Goal: Task Accomplishment & Management: Manage account settings

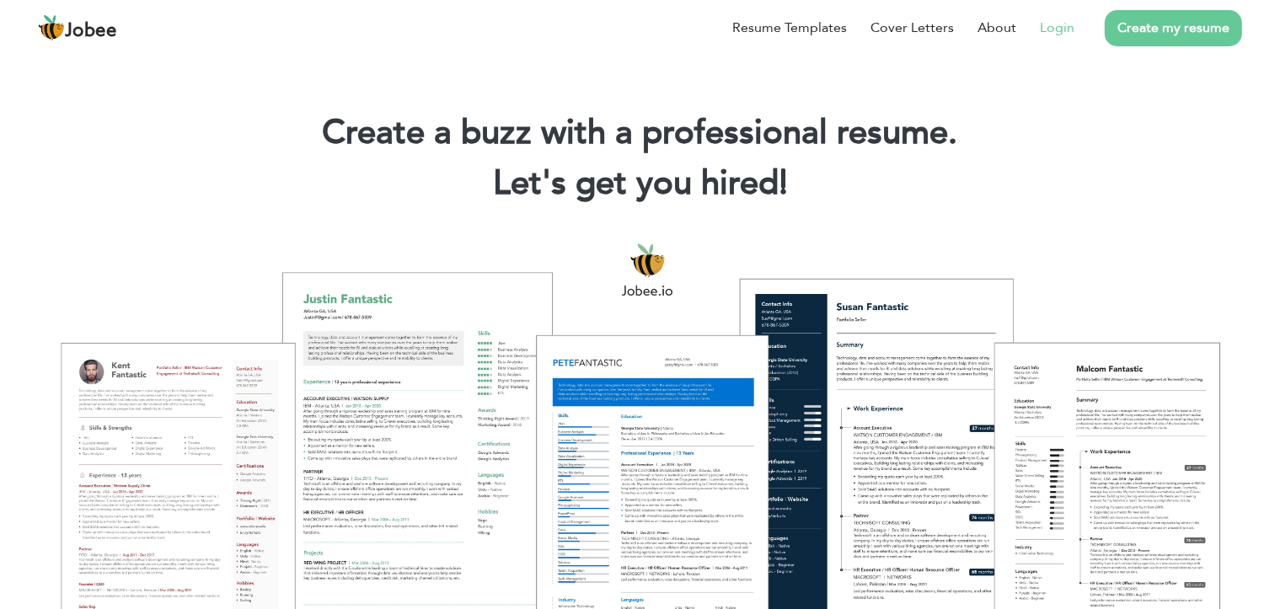
click at [1048, 22] on link "Login" at bounding box center [1057, 28] width 35 height 20
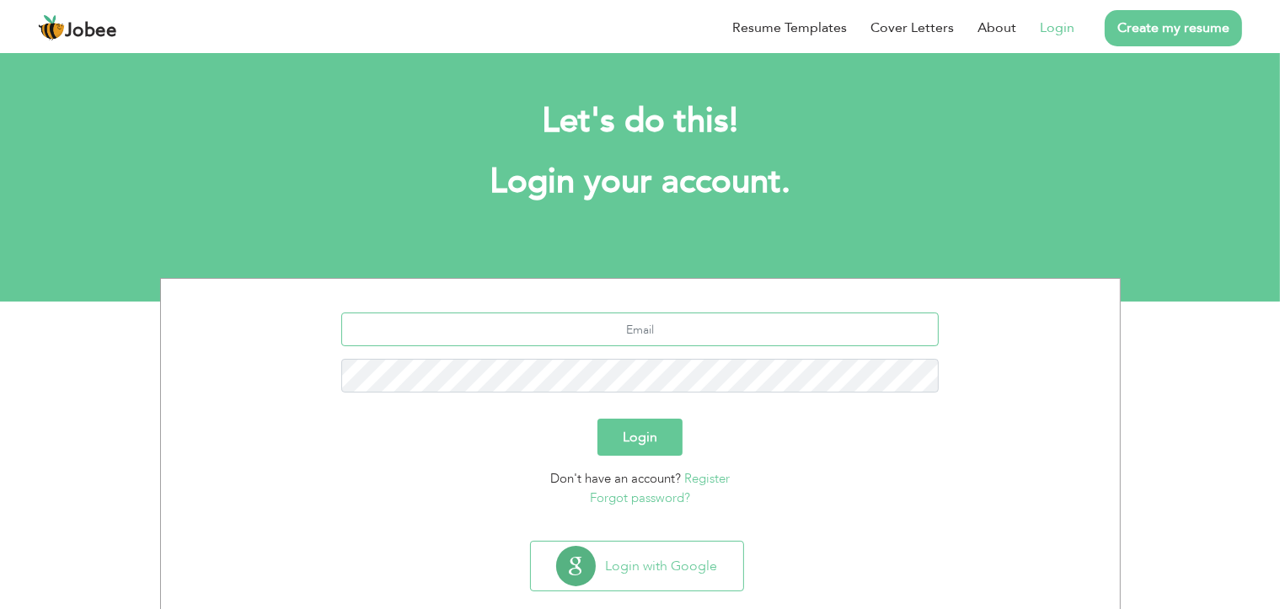
click at [655, 321] on input "text" at bounding box center [639, 330] width 597 height 34
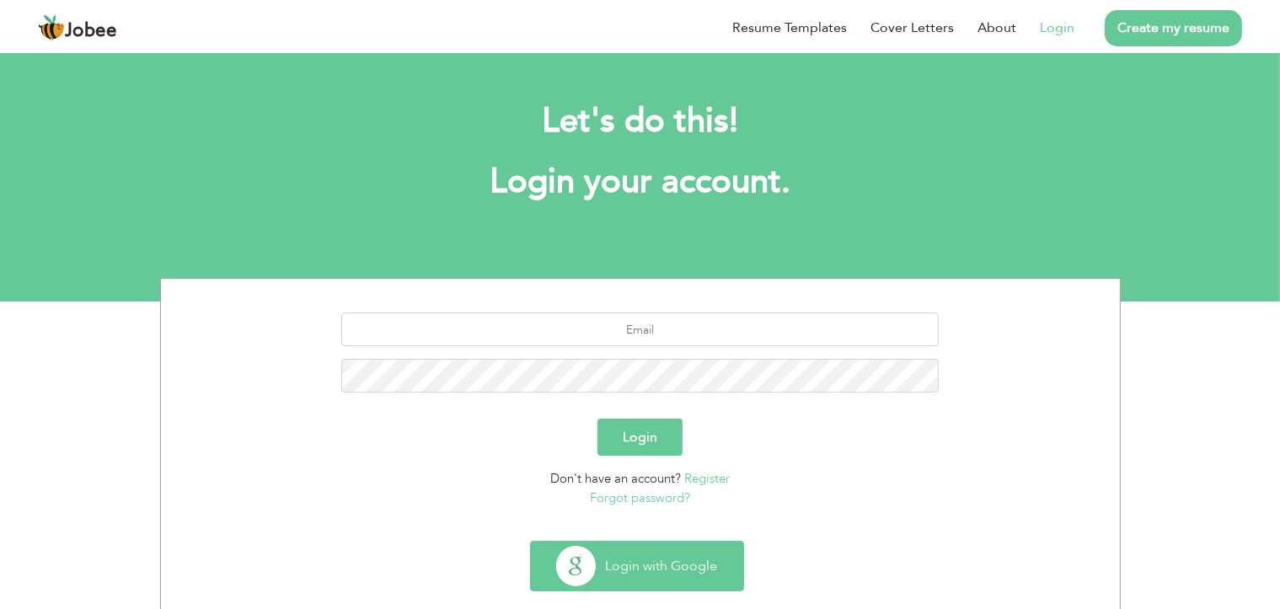
click at [608, 569] on button "Login with Google" at bounding box center [637, 566] width 212 height 49
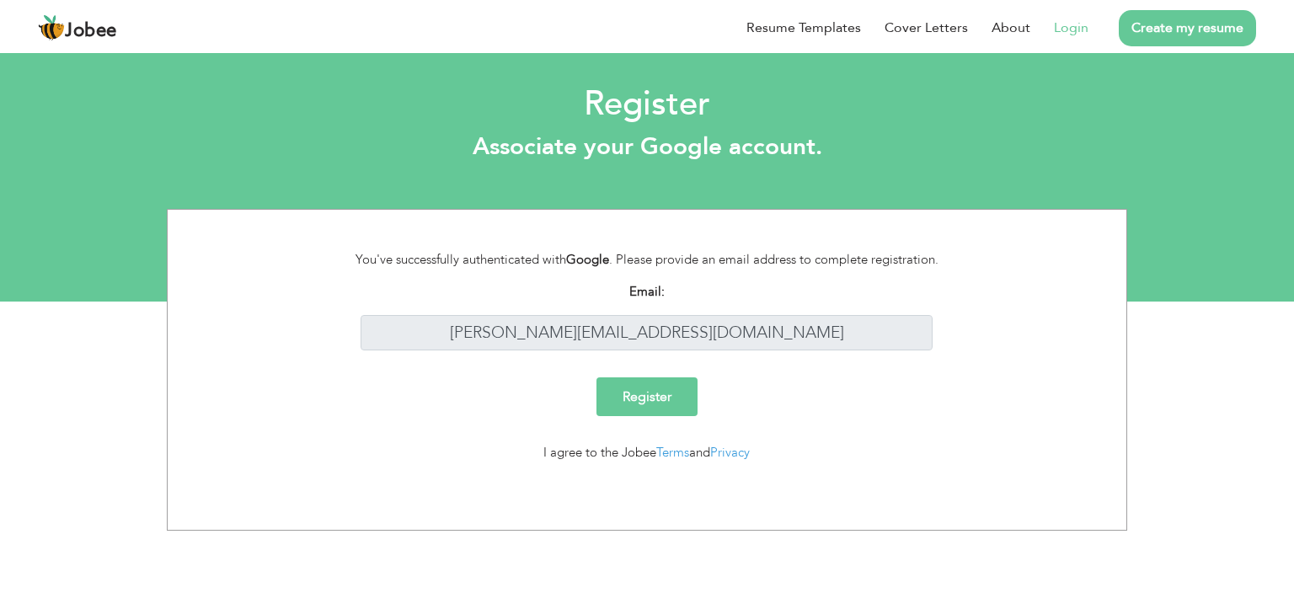
click at [659, 415] on input "Register" at bounding box center [646, 396] width 101 height 39
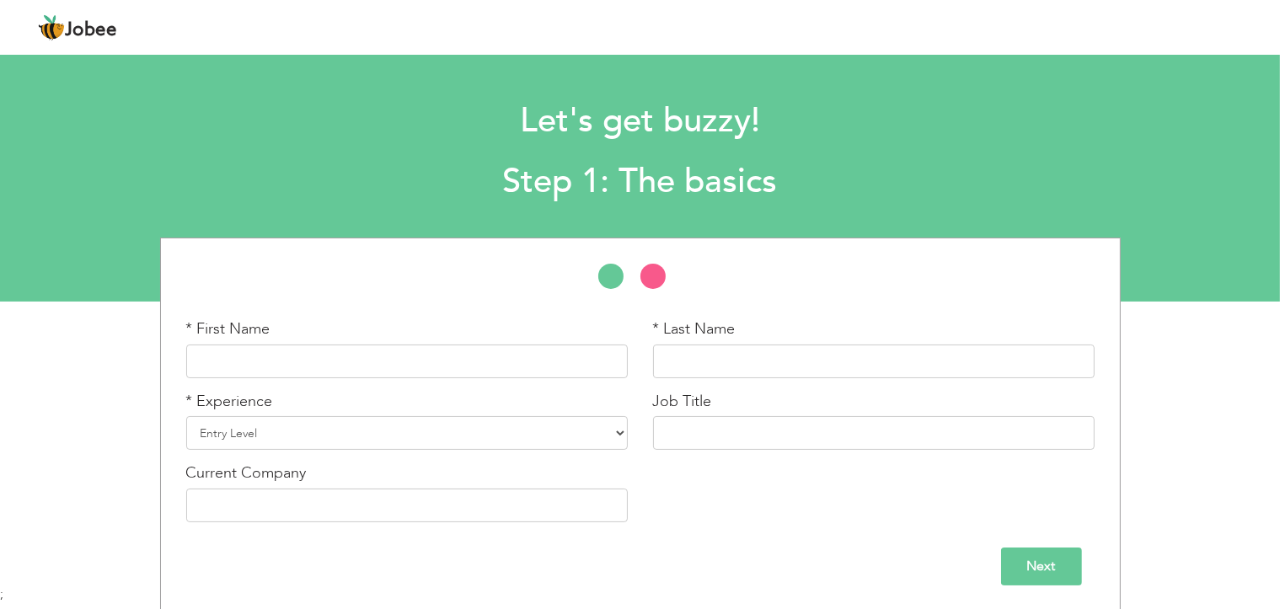
scroll to position [1, 0]
click at [1181, 171] on div "Let's get buzzy! Step 1: The basics" at bounding box center [640, 147] width 1280 height 130
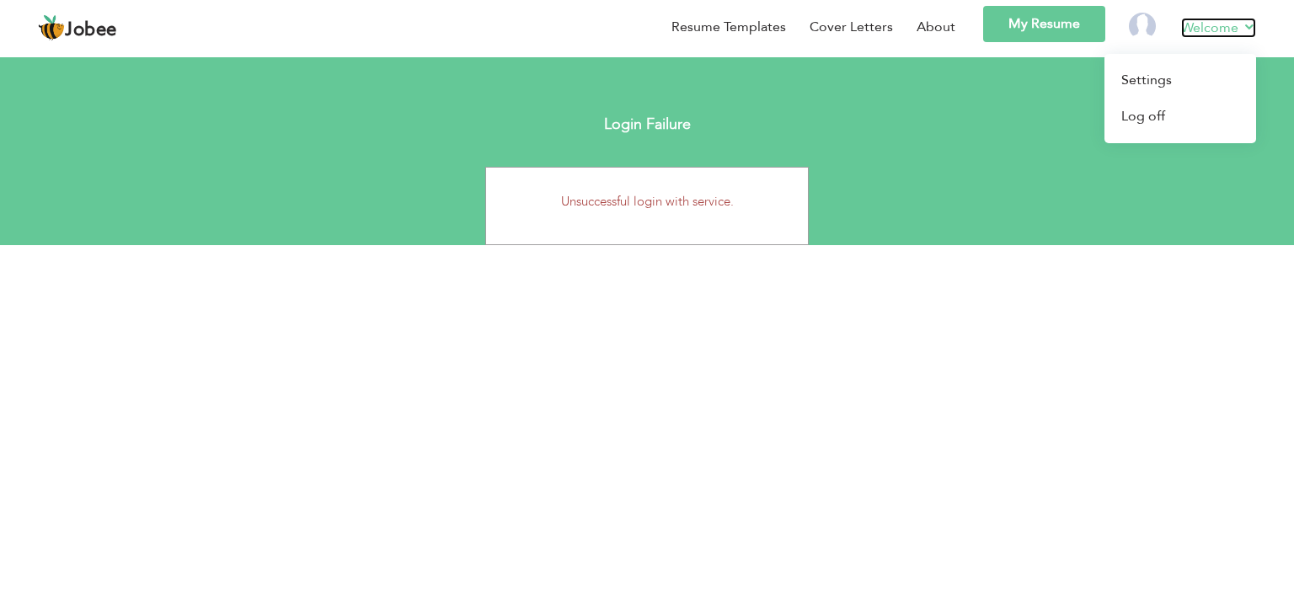
click at [1228, 28] on link "Welcome" at bounding box center [1218, 28] width 75 height 20
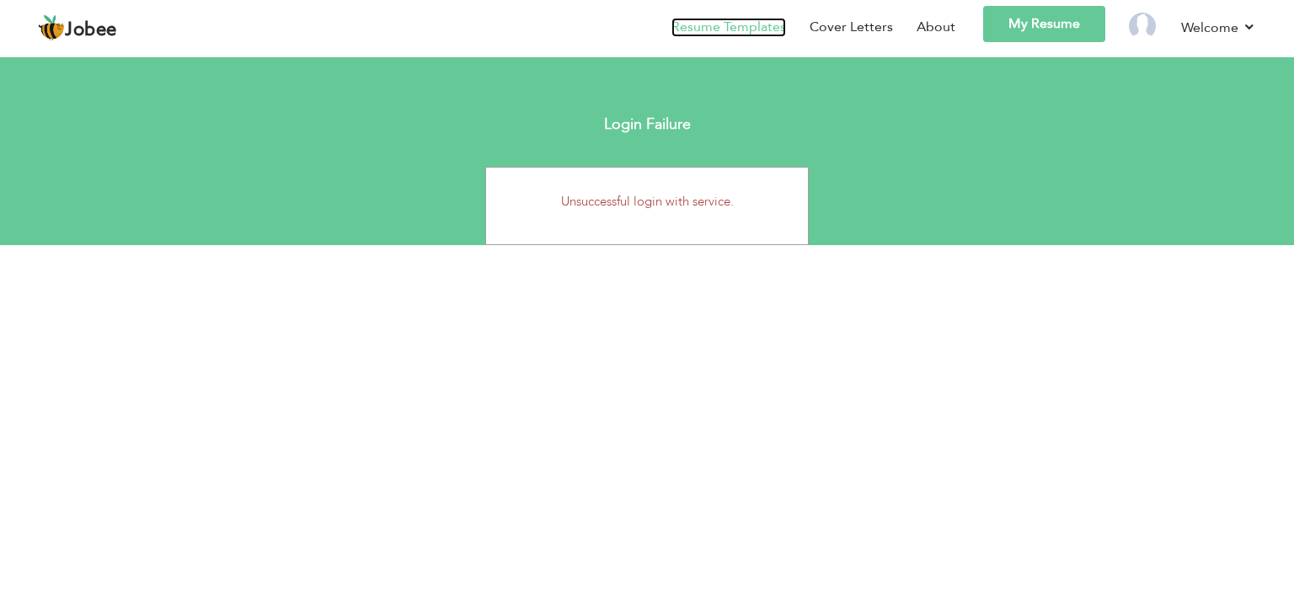
click at [756, 31] on link "Resume Templates" at bounding box center [728, 27] width 115 height 19
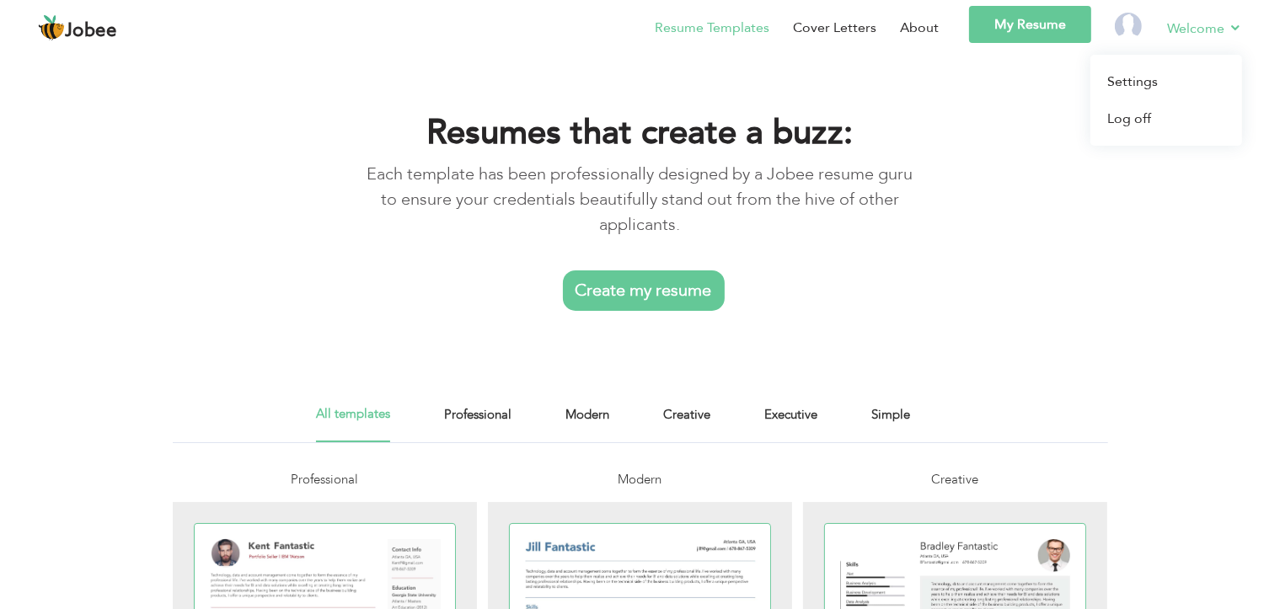
click at [1195, 31] on link "Welcome" at bounding box center [1204, 28] width 75 height 21
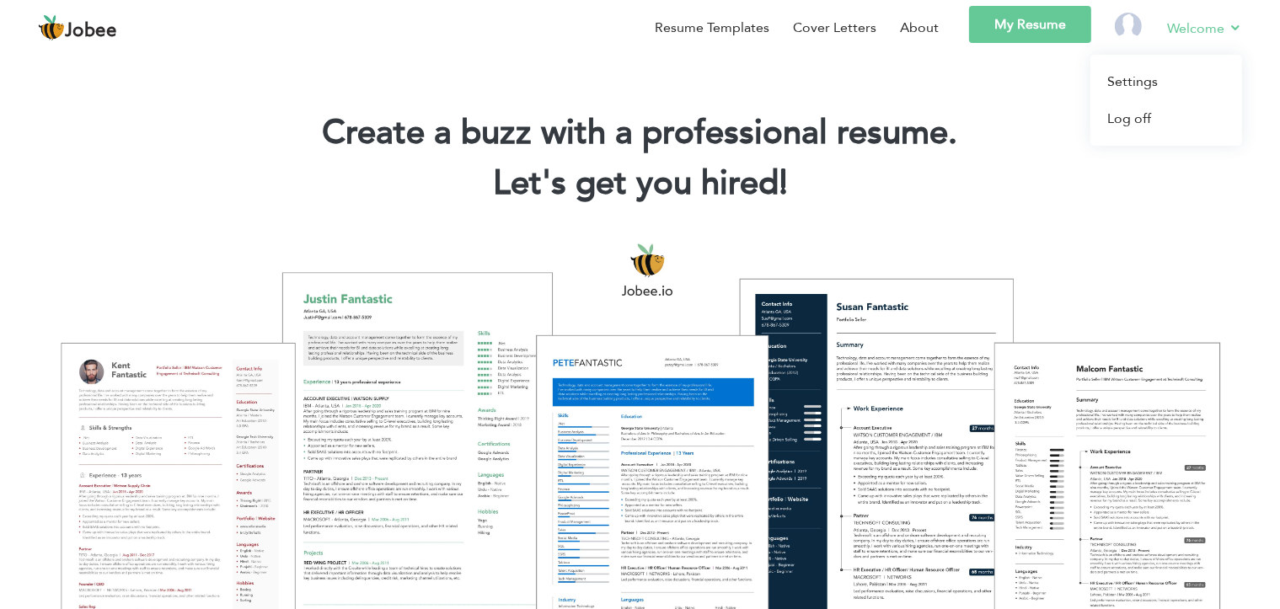
click at [1163, 31] on li "Welcome Settings Log off" at bounding box center [1192, 30] width 99 height 49
click at [1173, 29] on link "Welcome" at bounding box center [1204, 28] width 75 height 21
click at [1048, 23] on link "My Resume" at bounding box center [1030, 24] width 122 height 37
click at [1193, 22] on link "Welcome" at bounding box center [1204, 28] width 75 height 21
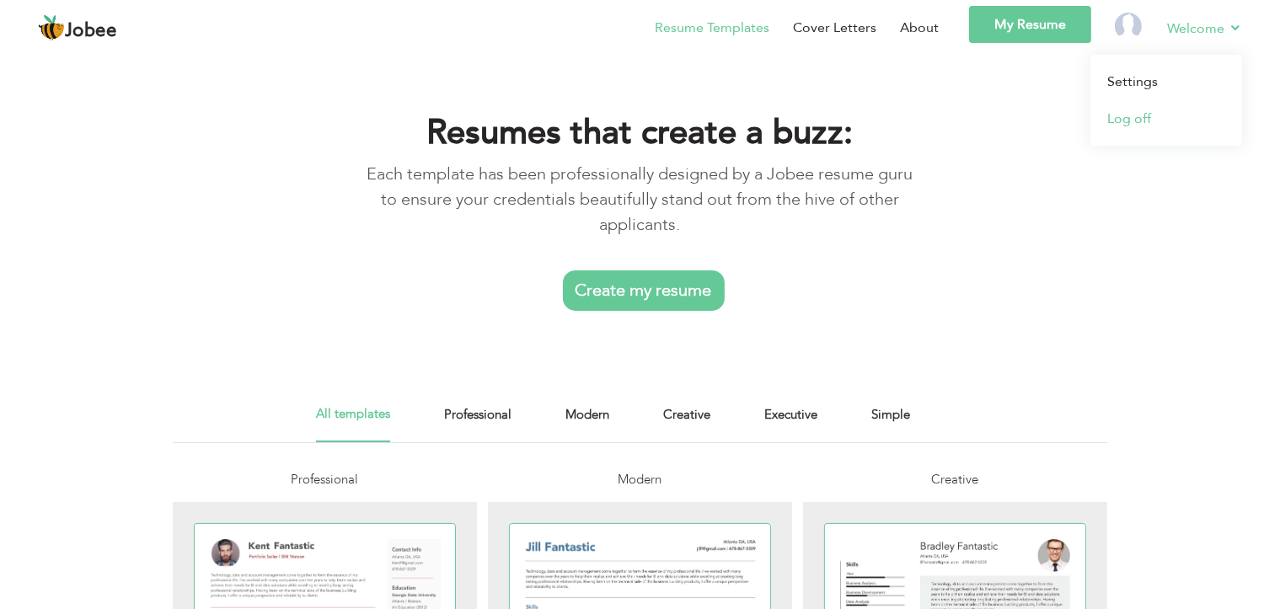
click at [1126, 118] on link "Log off" at bounding box center [1166, 118] width 152 height 37
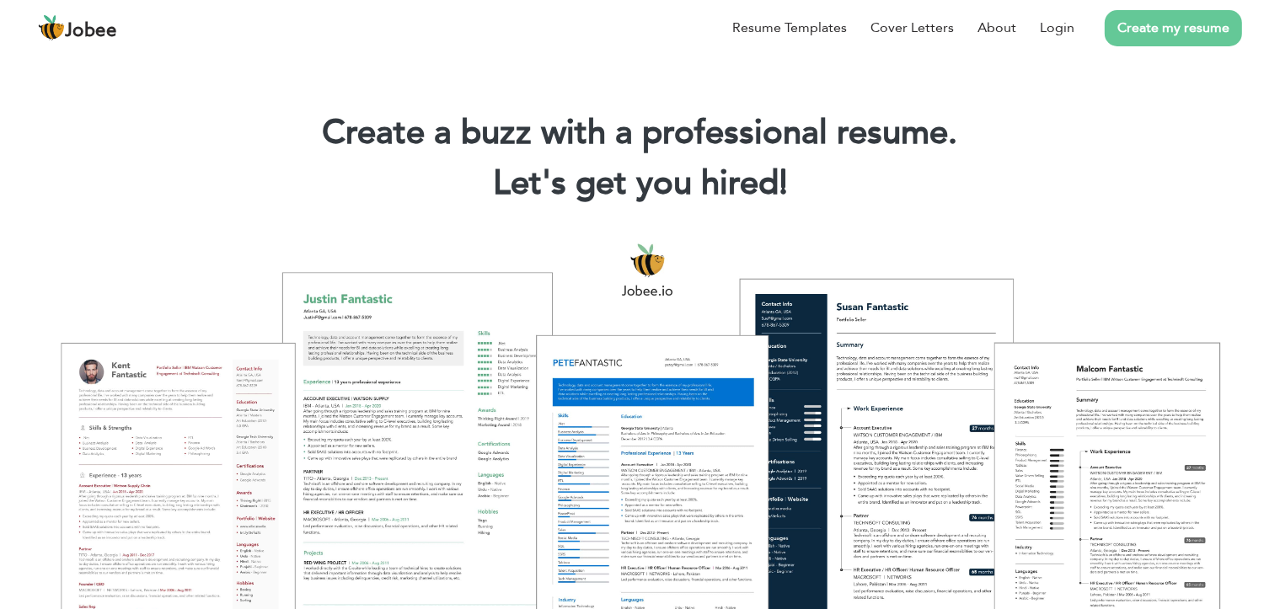
click at [1075, 37] on li "Create my resume" at bounding box center [1158, 28] width 168 height 44
click at [1061, 28] on link "Login" at bounding box center [1057, 28] width 35 height 20
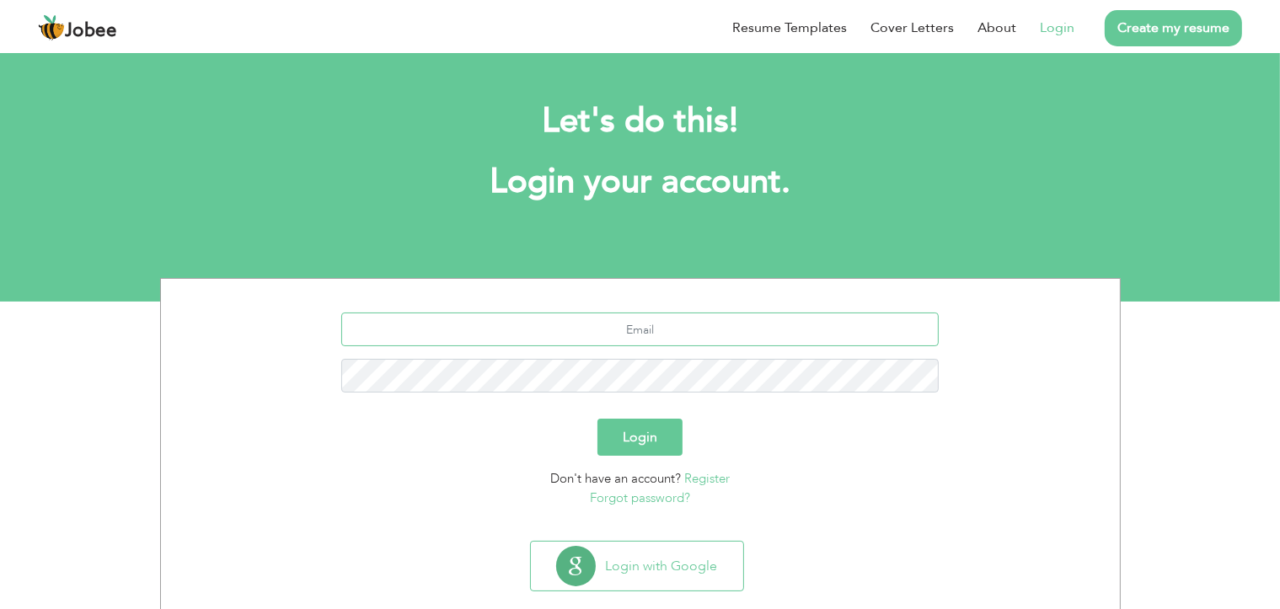
click at [609, 326] on input "text" at bounding box center [639, 330] width 597 height 34
type input "[PERSON_NAME][EMAIL_ADDRESS][DOMAIN_NAME]"
click at [597, 419] on button "Login" at bounding box center [639, 437] width 85 height 37
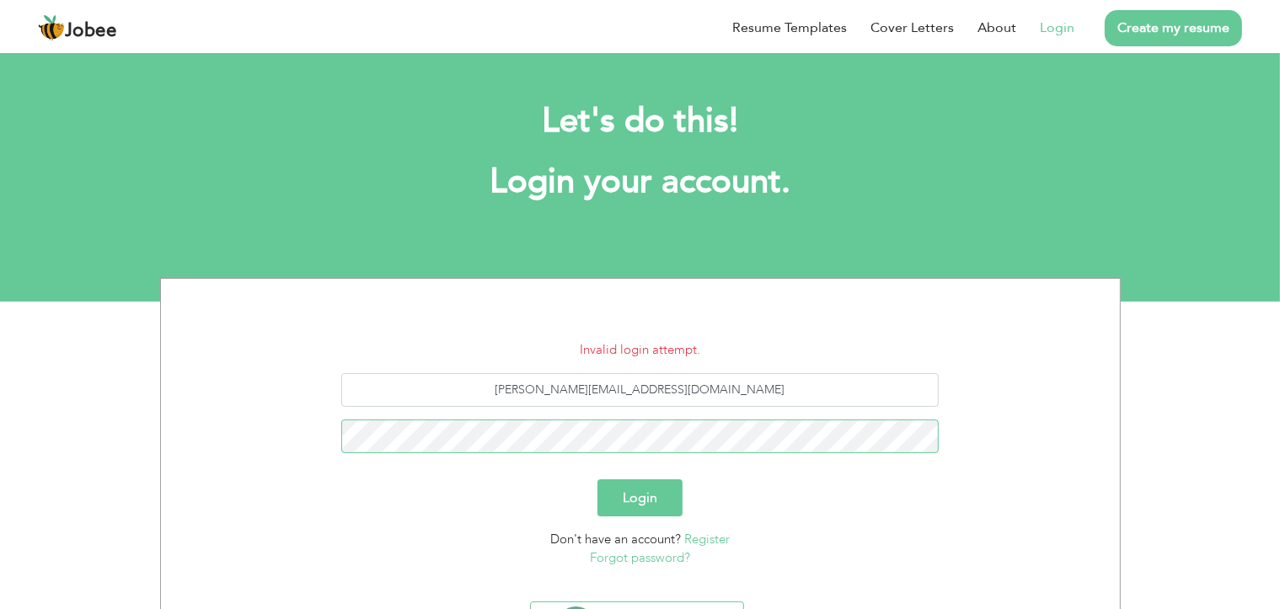
click at [428, 405] on div "[PERSON_NAME][EMAIL_ADDRESS][DOMAIN_NAME]" at bounding box center [640, 419] width 933 height 93
click at [597, 479] on button "Login" at bounding box center [639, 497] width 85 height 37
drag, startPoint x: 655, startPoint y: 393, endPoint x: 663, endPoint y: 405, distance: 14.0
click at [656, 395] on input "[PERSON_NAME][EMAIL_ADDRESS][DOMAIN_NAME]" at bounding box center [639, 390] width 597 height 34
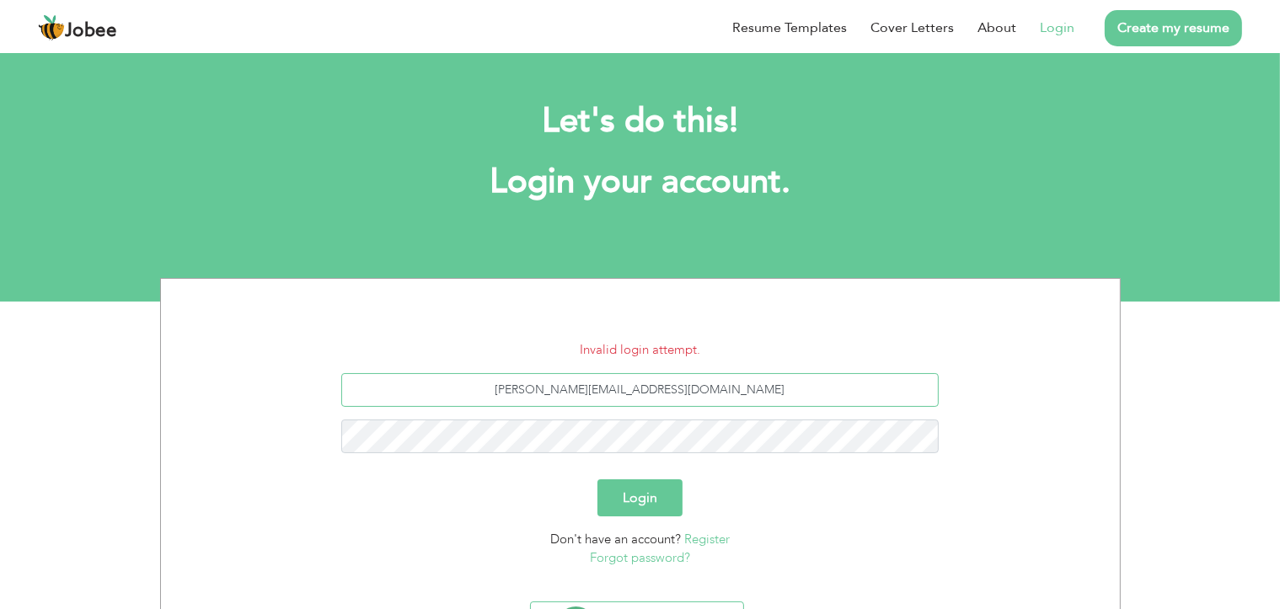
type input "[PERSON_NAME][EMAIL_ADDRESS][DOMAIN_NAME]"
click at [597, 479] on button "Login" at bounding box center [639, 497] width 85 height 37
